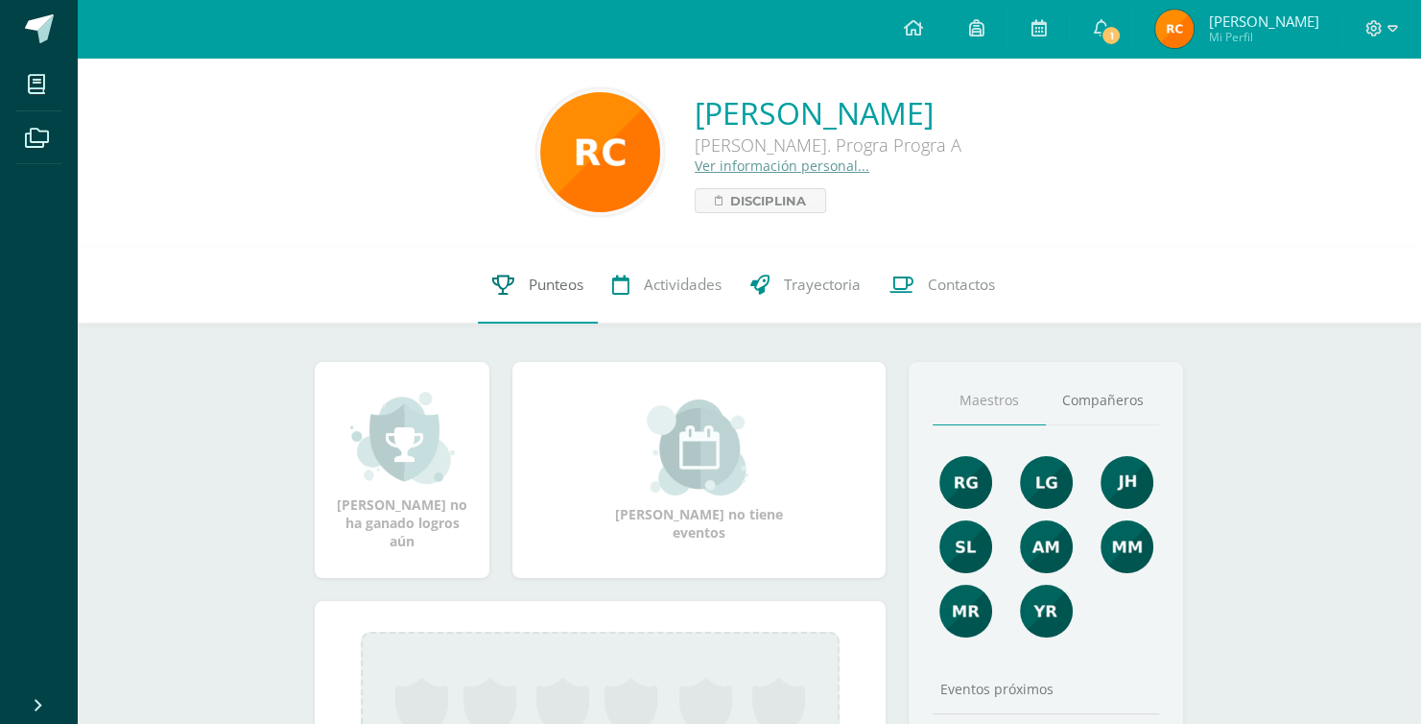
click at [542, 286] on span "Punteos" at bounding box center [556, 284] width 55 height 20
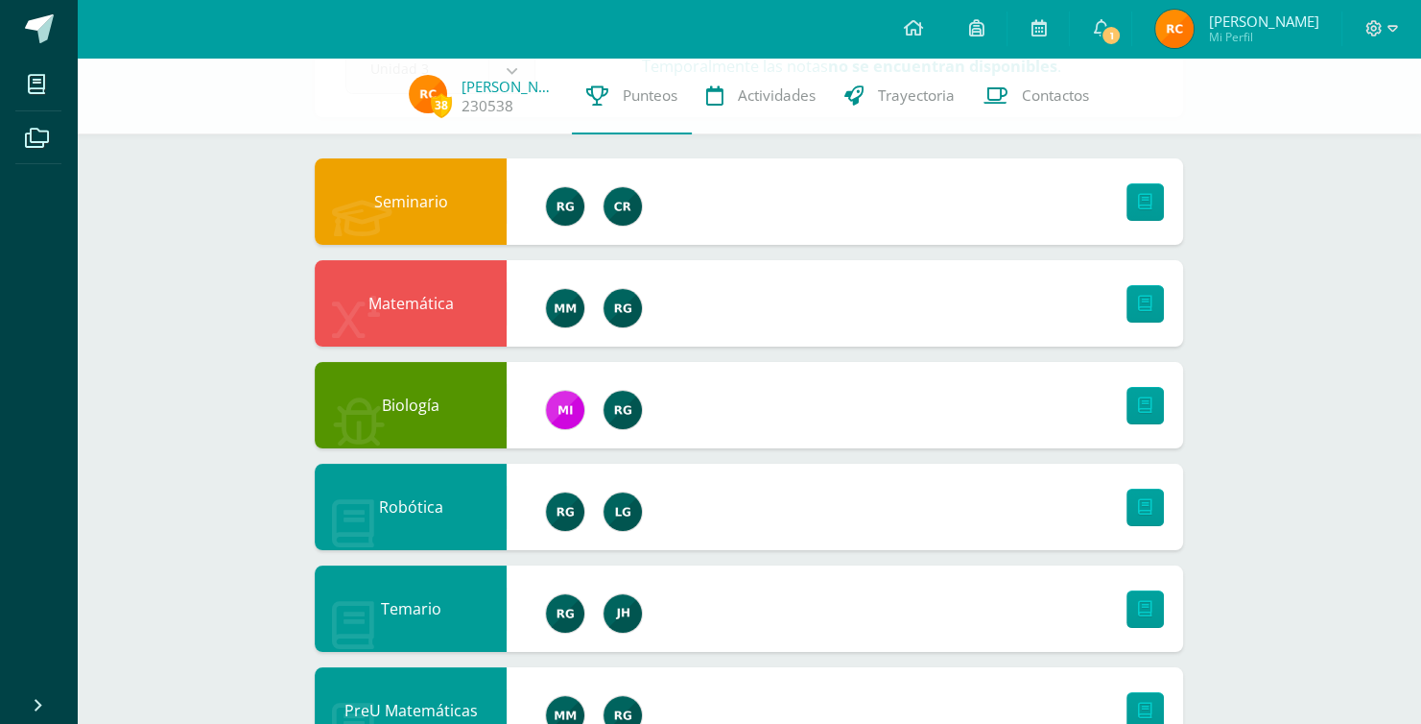
scroll to position [384, 0]
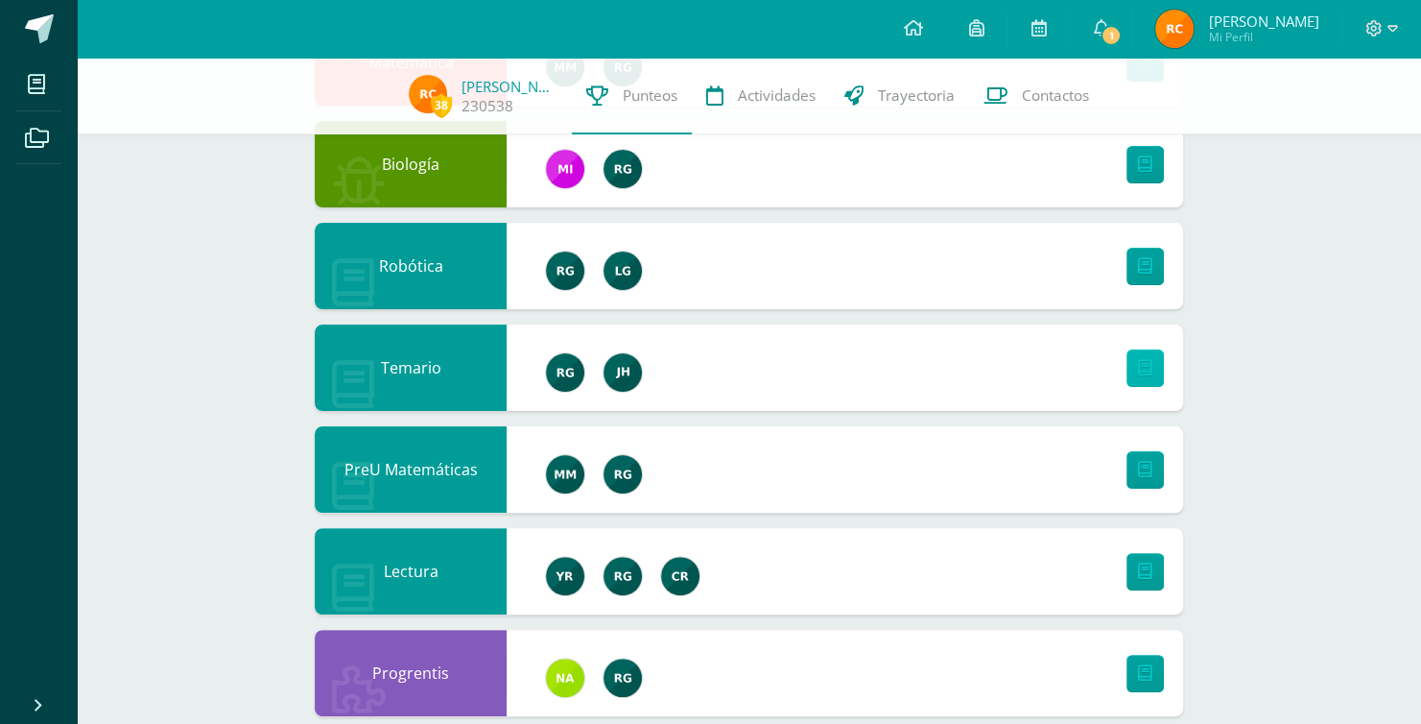
click at [1130, 375] on link at bounding box center [1145, 367] width 37 height 37
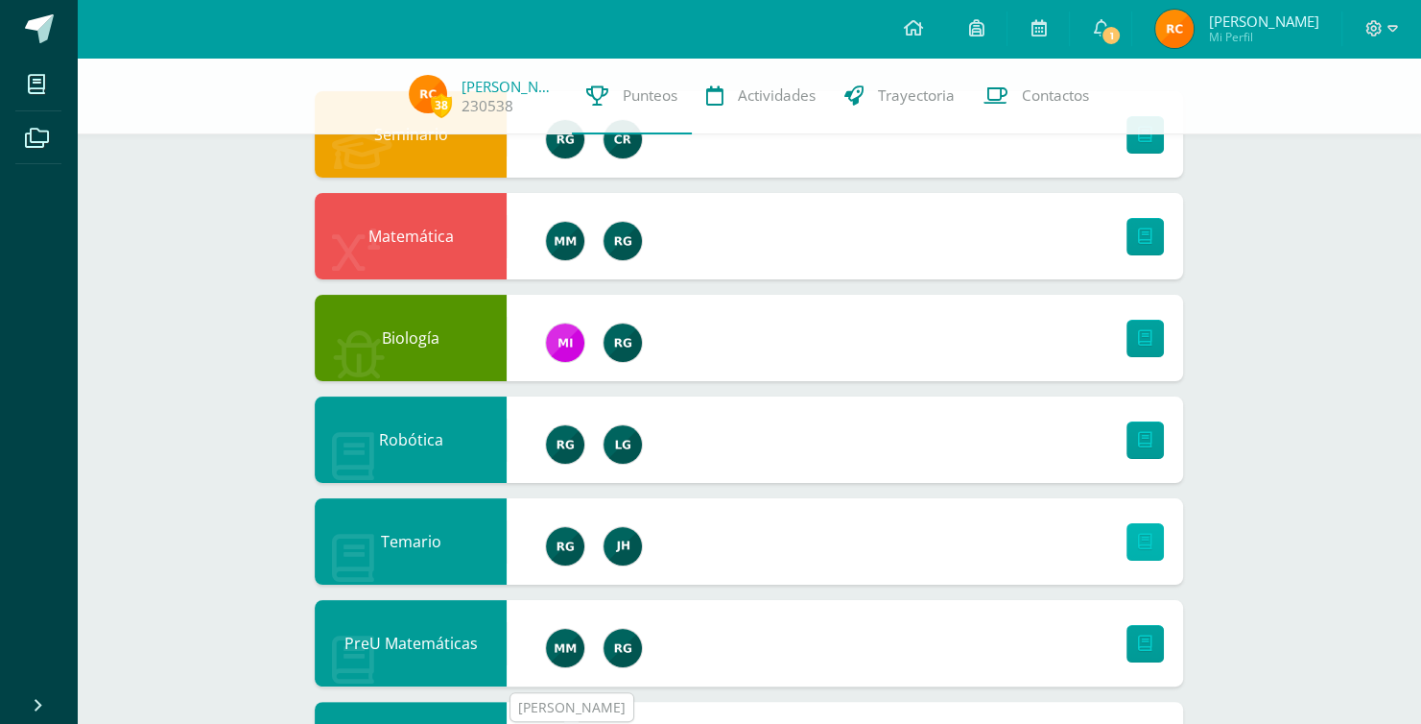
scroll to position [0, 0]
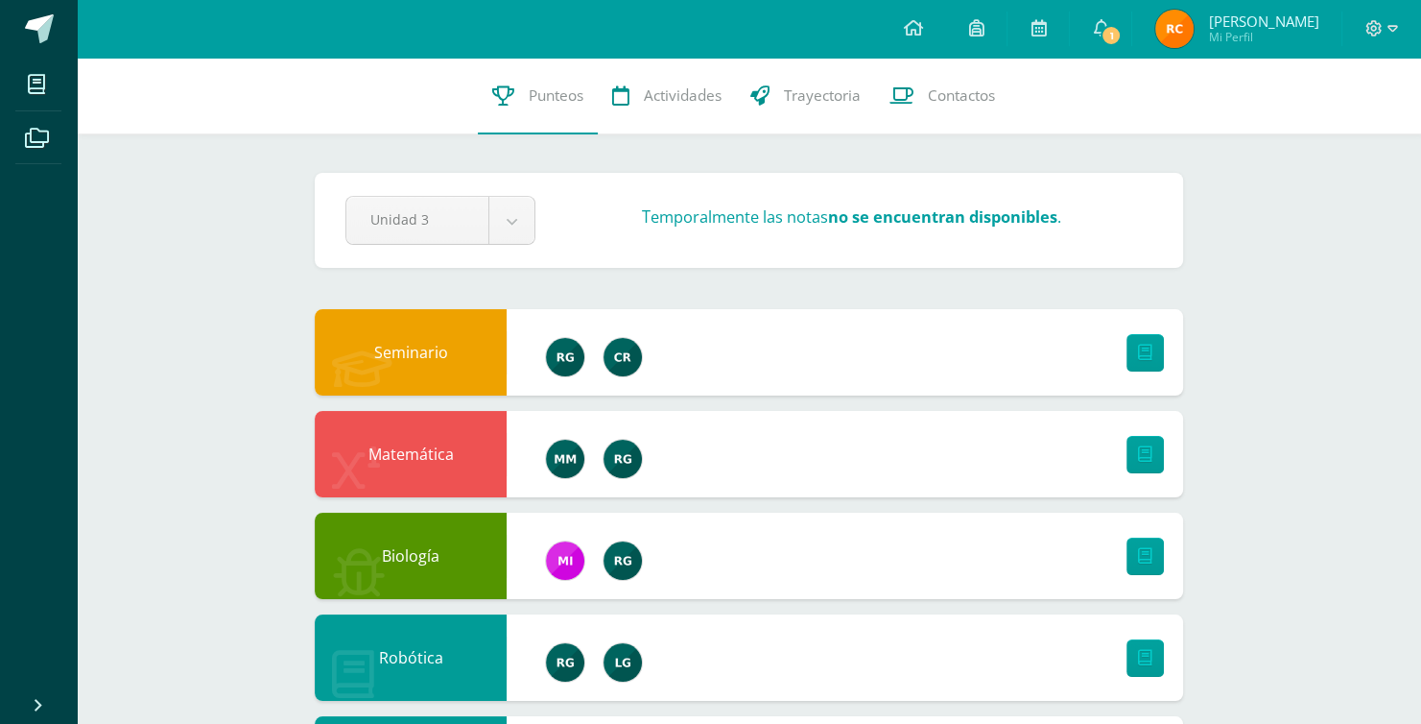
click at [1132, 18] on link "1" at bounding box center [1100, 29] width 61 height 58
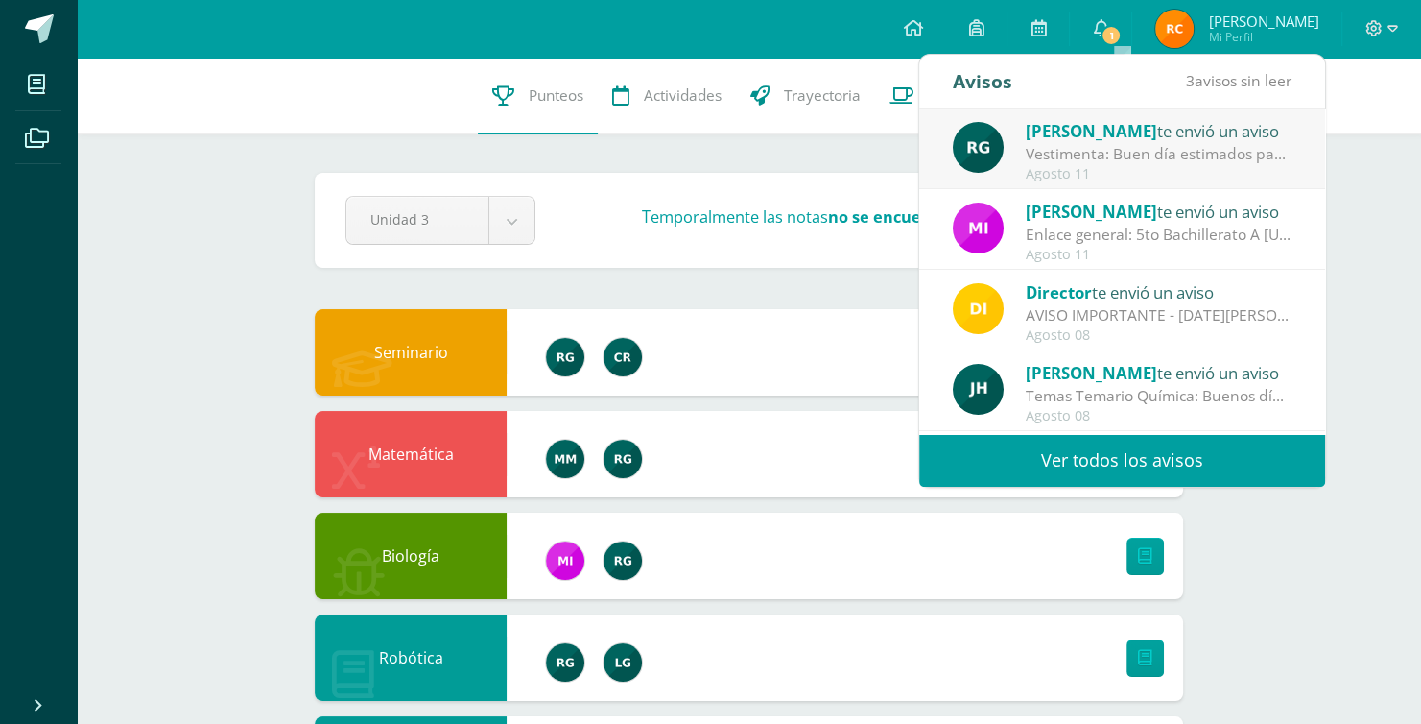
click at [1104, 155] on div "Vestimenta: Buen día estimados padres de familia y estudiantes. Espero que se e…" at bounding box center [1159, 154] width 267 height 22
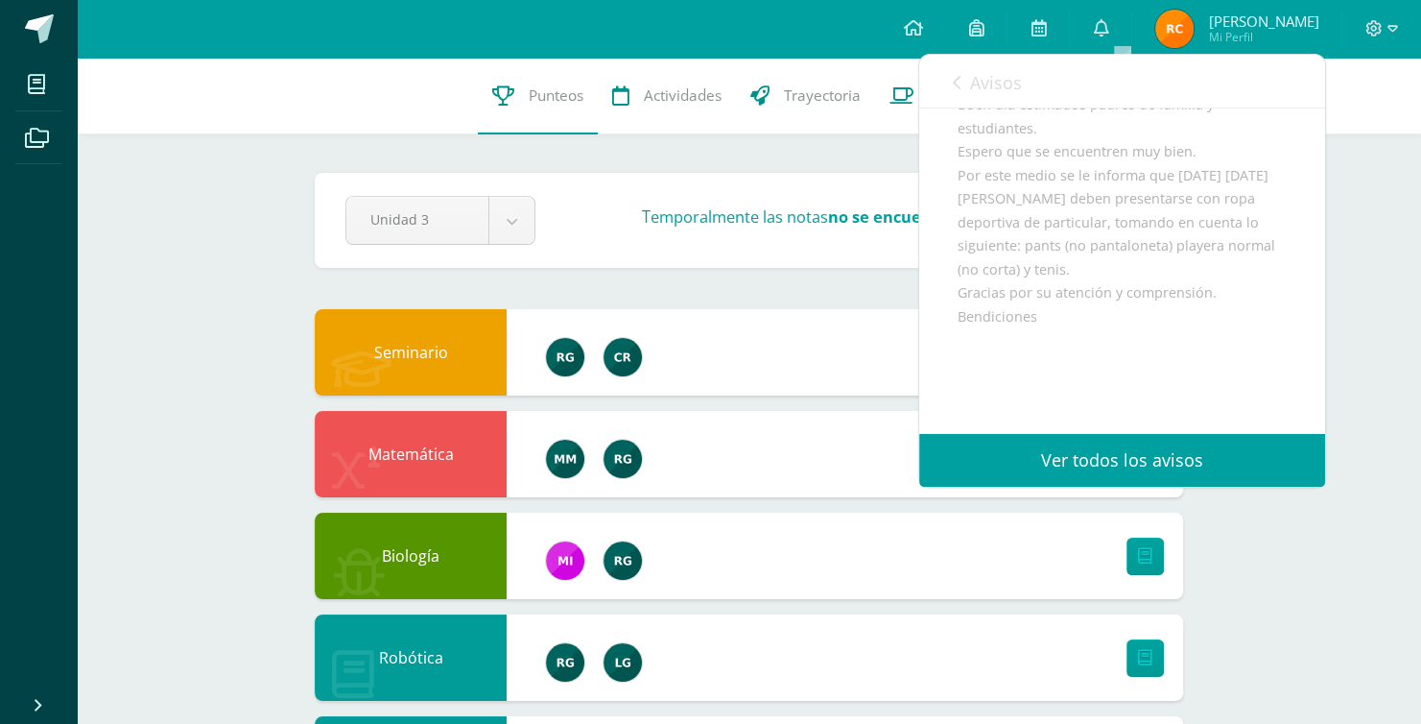
scroll to position [289, 0]
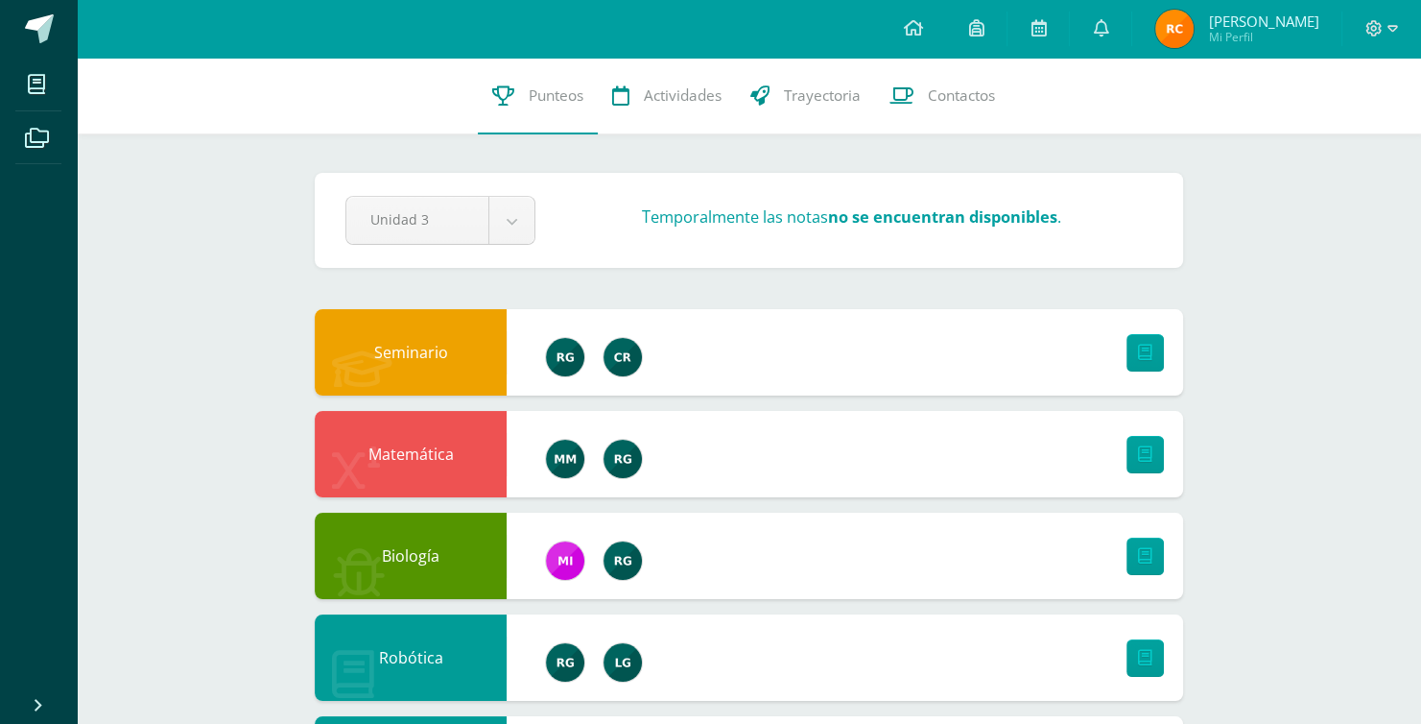
click at [447, 178] on div "Pendiente Unidad 3 Unidad 1 Unidad 2 Unidad 3 Unidad 4 Temporalmente las notas …" at bounding box center [749, 220] width 869 height 95
